Goal: Book appointment/travel/reservation

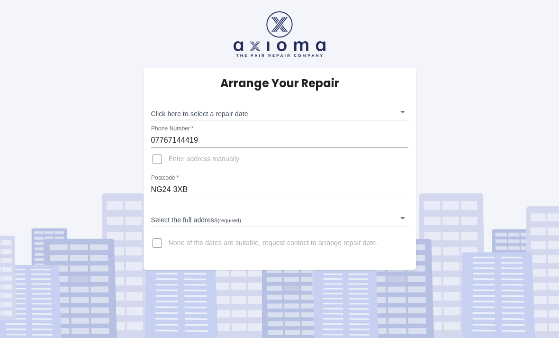
click at [174, 190] on input "NG24 3XB" at bounding box center [279, 189] width 257 height 15
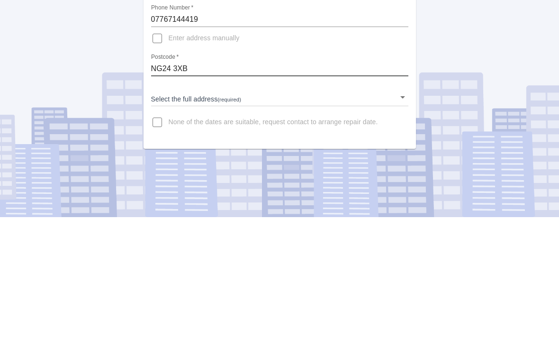
click at [174, 99] on body "Arrange Your Repair Click here to select a repair date ​ Phone Number   * 07767…" at bounding box center [279, 169] width 559 height 338
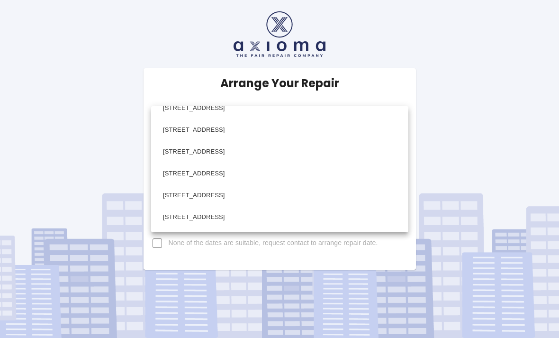
scroll to position [426, 0]
click at [183, 128] on li "[STREET_ADDRESS]" at bounding box center [280, 129] width 253 height 22
type input "[STREET_ADDRESS]"
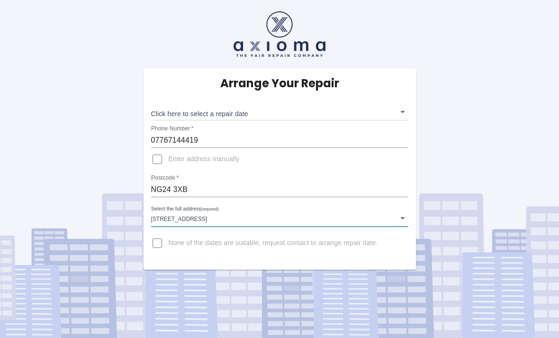
click at [399, 81] on body "Arrange Your Repair Click here to select a repair date ​ Phone Number   * 07767…" at bounding box center [279, 169] width 559 height 338
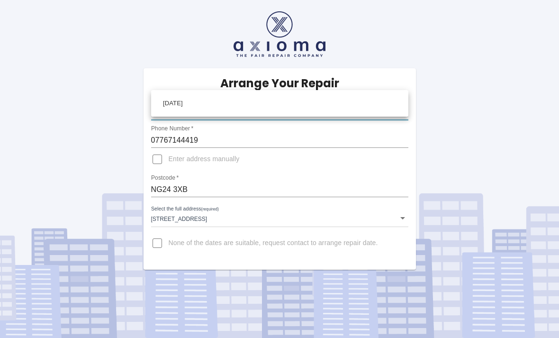
click at [180, 99] on li "[DATE]" at bounding box center [280, 103] width 253 height 22
type input "[DATE]T00:00:00.000Z"
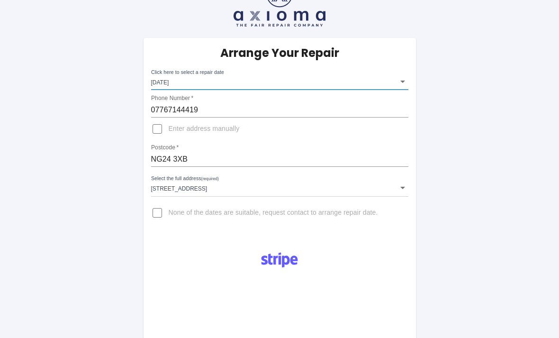
click at [112, 139] on div "Arrange Your Repair Click here to select a repair date [DATE] [DATE]T00:00:00.0…" at bounding box center [279, 321] width 573 height 702
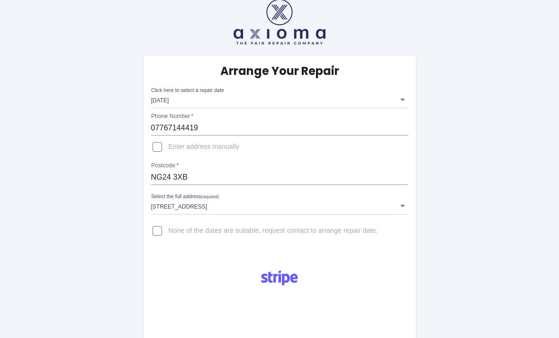
scroll to position [11, 0]
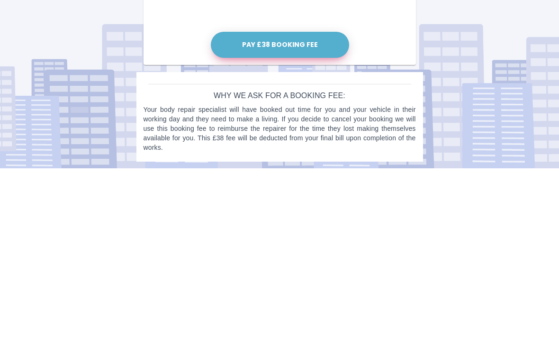
click at [239, 201] on button "Pay £38 Booking Fee" at bounding box center [280, 214] width 138 height 26
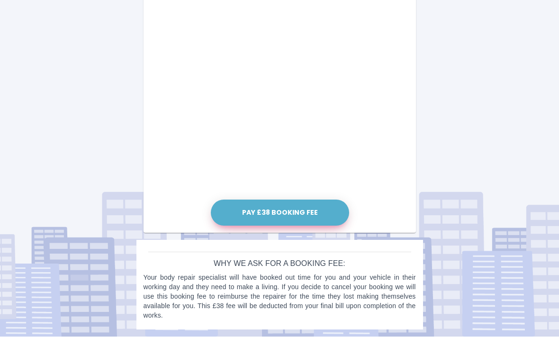
scroll to position [489, 0]
